Goal: Task Accomplishment & Management: Manage account settings

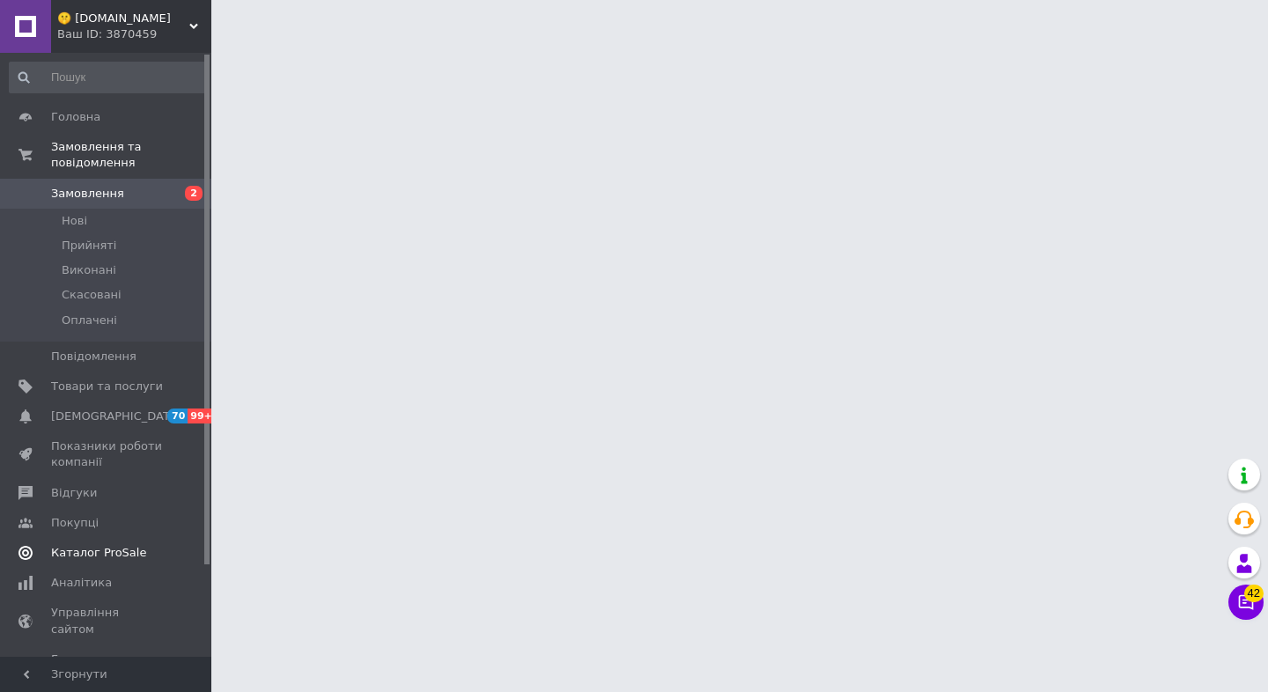
scroll to position [107, 0]
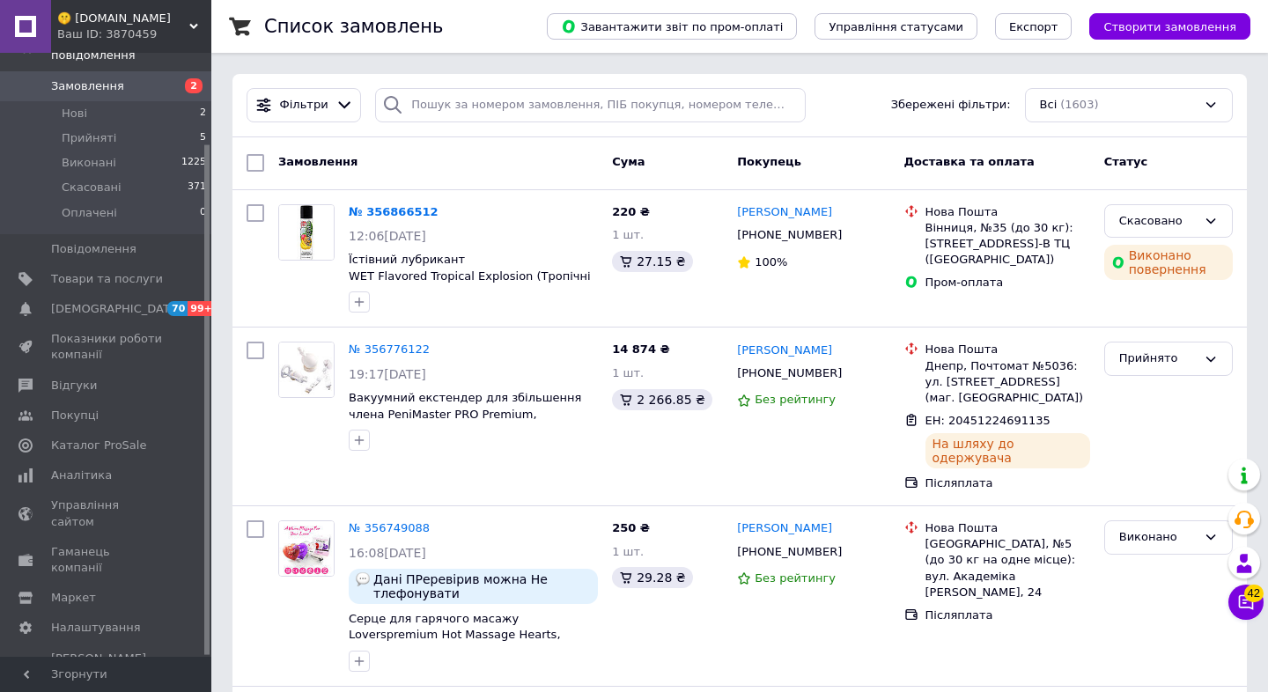
click at [187, 33] on div "Ваш ID: 3870459" at bounding box center [134, 34] width 154 height 16
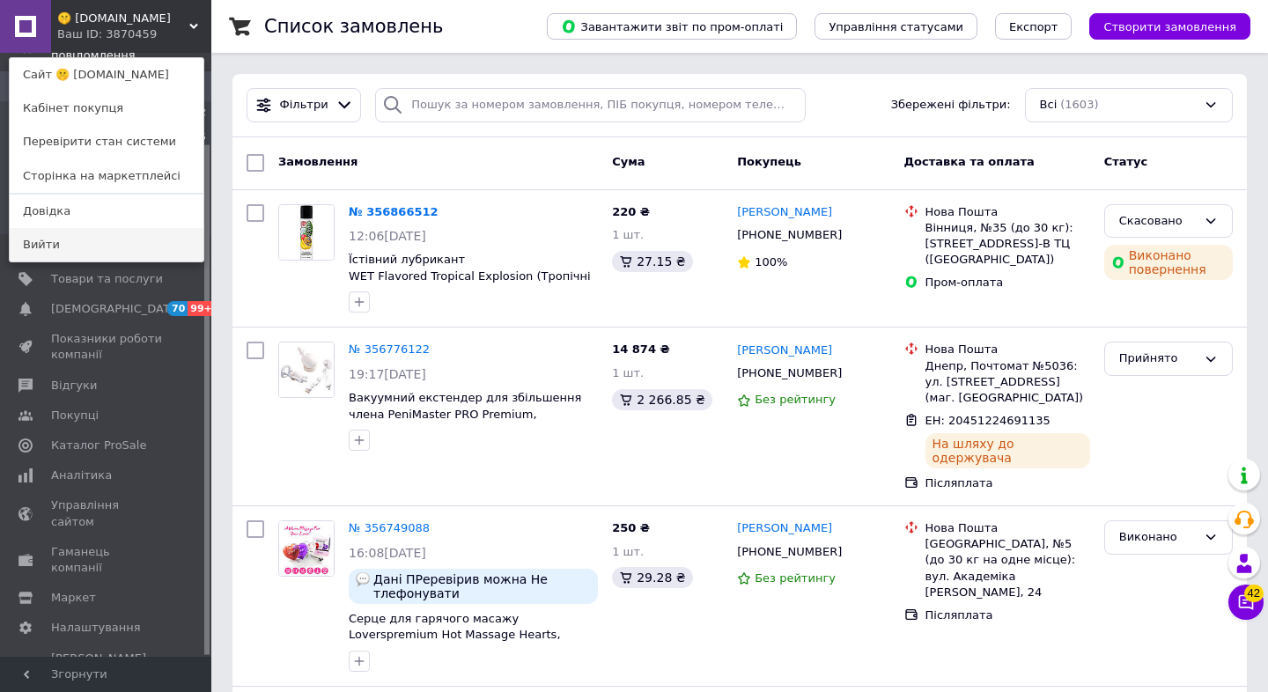
click at [57, 248] on link "Вийти" at bounding box center [107, 244] width 194 height 33
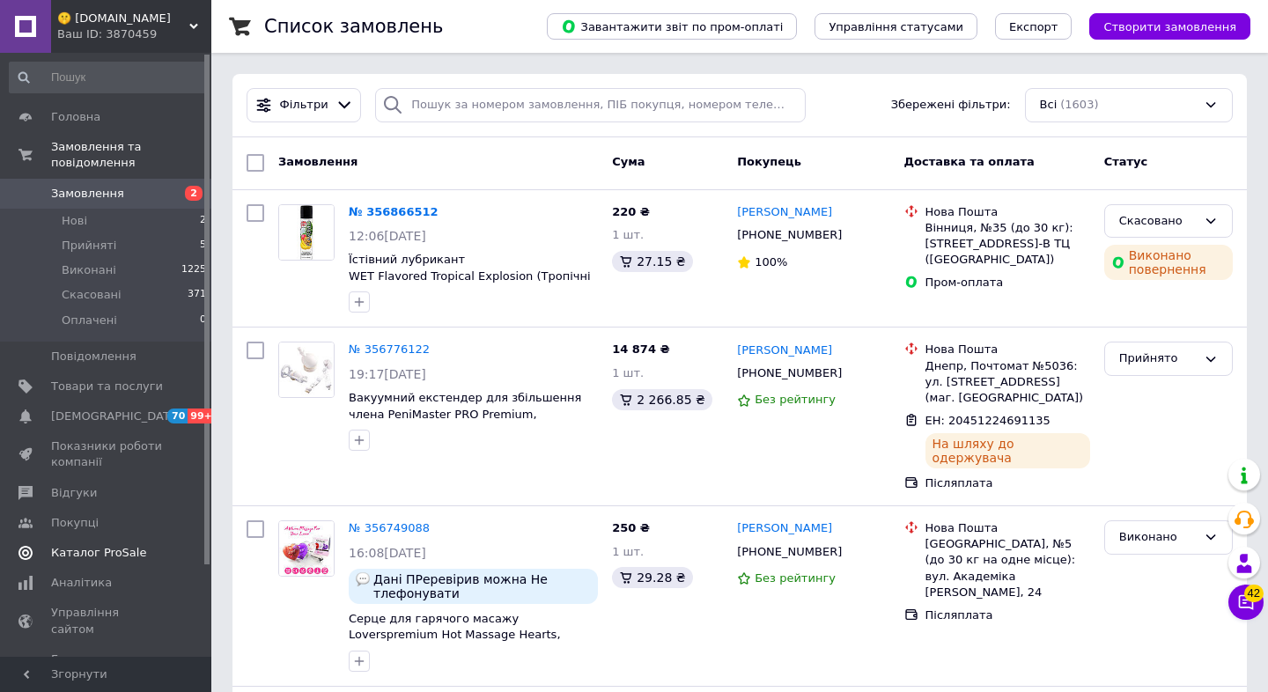
click at [112, 556] on span "Каталог ProSale" at bounding box center [98, 553] width 95 height 16
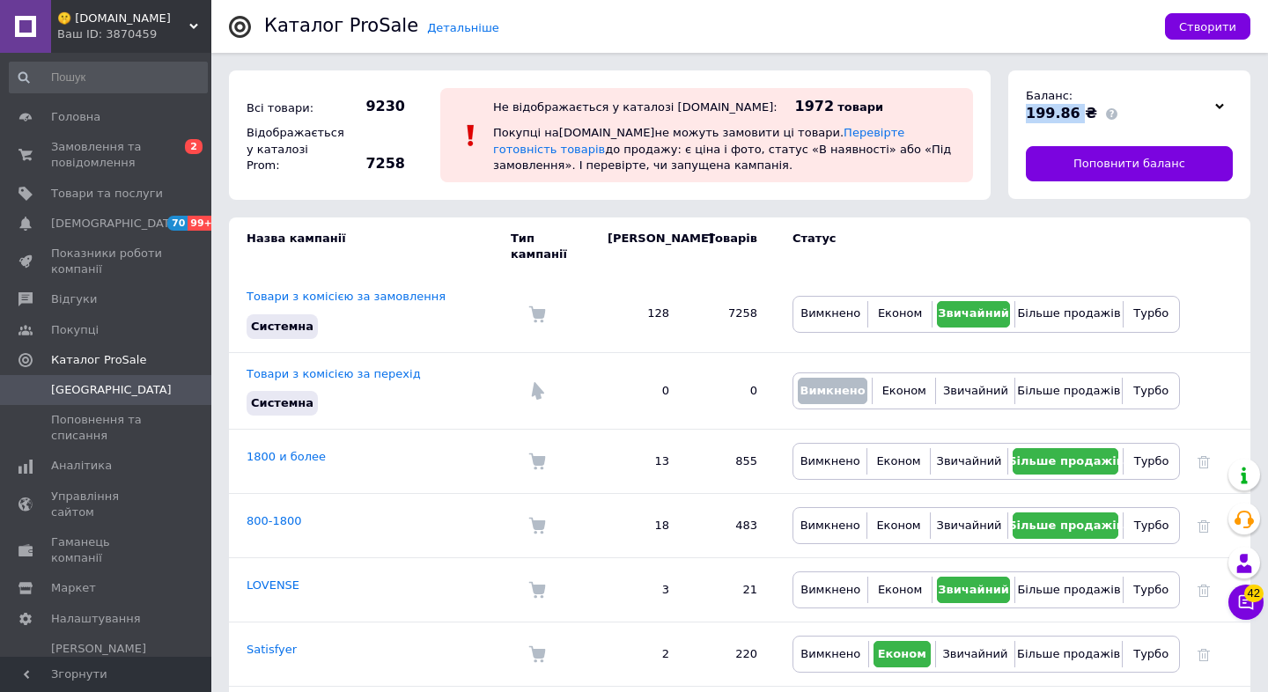
drag, startPoint x: 1028, startPoint y: 113, endPoint x: 1076, endPoint y: 112, distance: 48.5
click at [1076, 112] on span "199.86 ₴" at bounding box center [1061, 113] width 71 height 17
click at [1069, 159] on link "Поповнити баланс" at bounding box center [1129, 163] width 207 height 35
